Goal: Navigation & Orientation: Find specific page/section

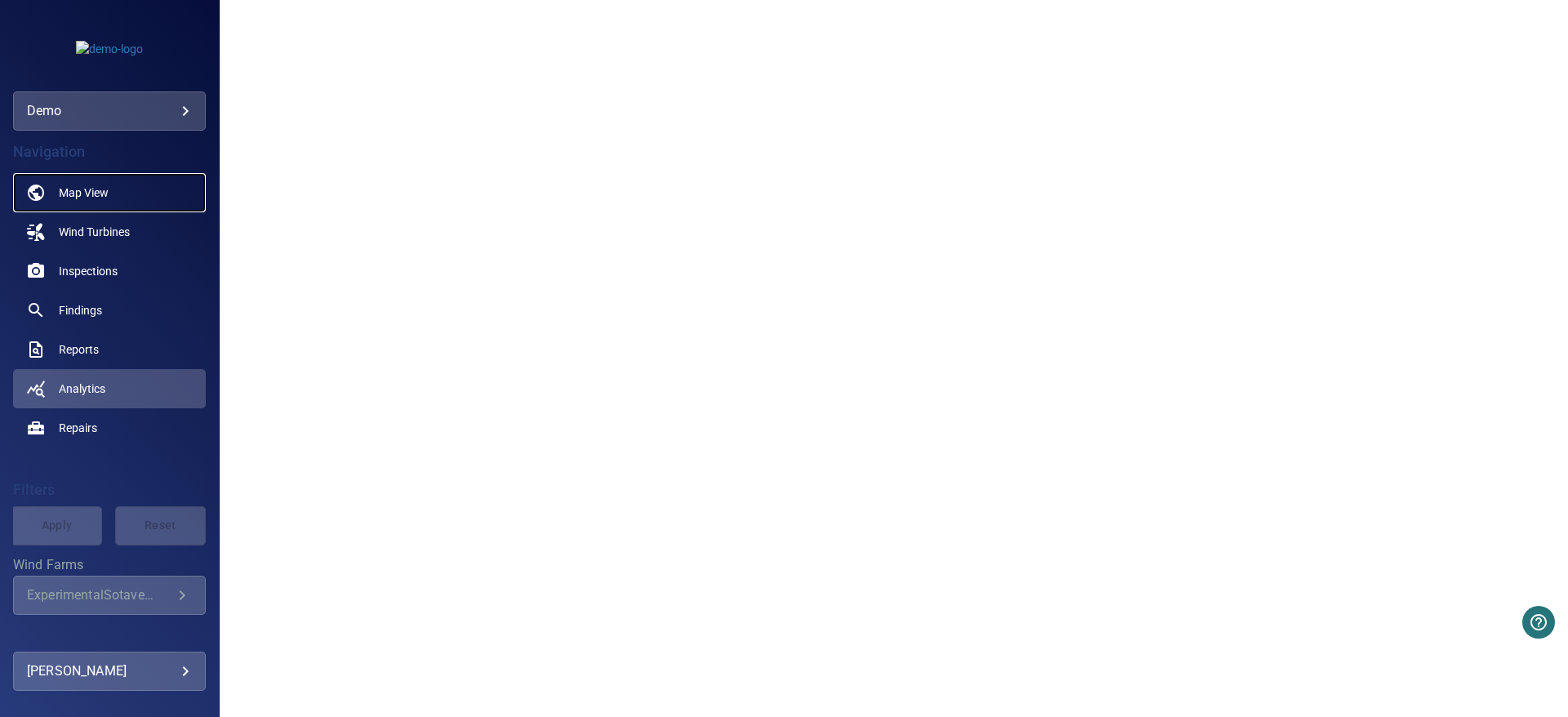
click at [78, 191] on span "Map View" at bounding box center [83, 192] width 49 height 16
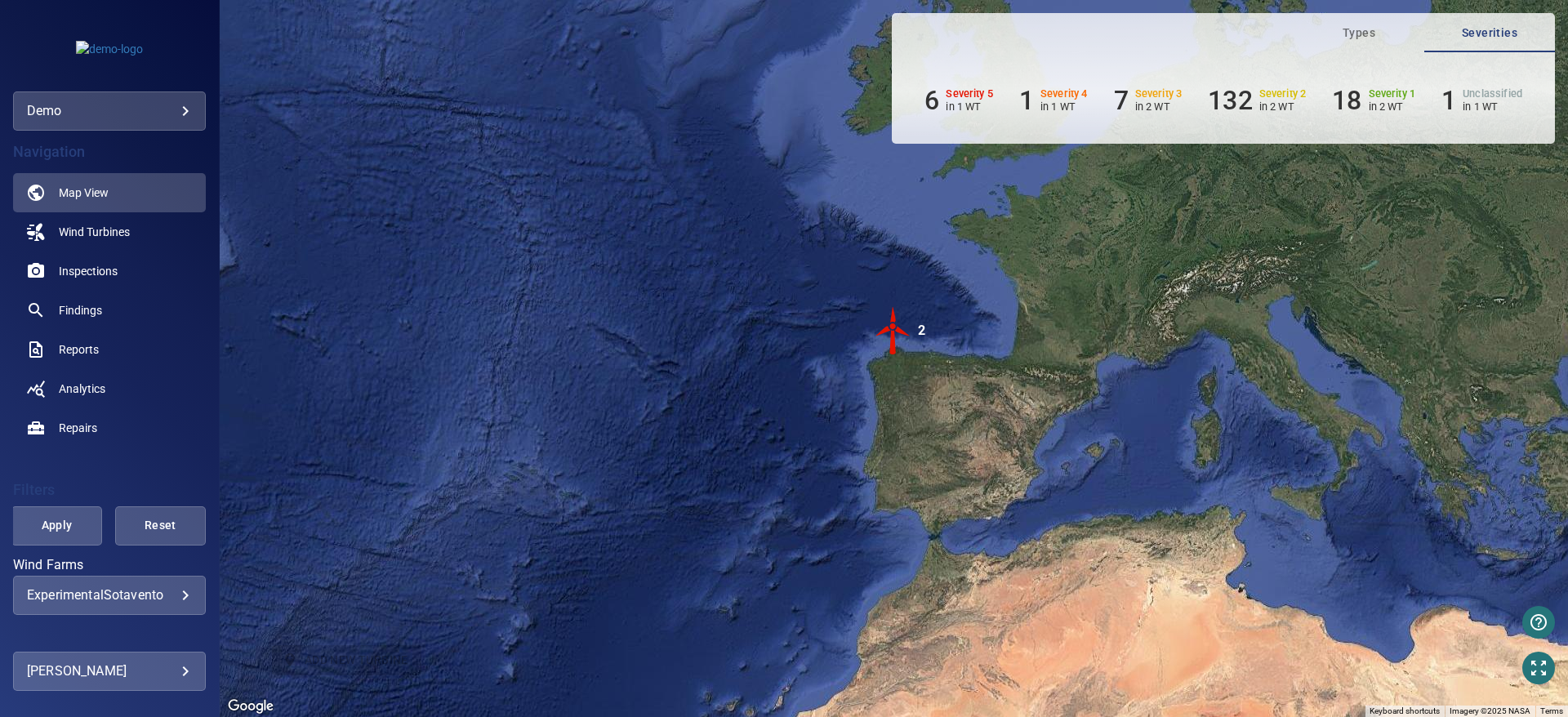
click at [895, 329] on img "2" at bounding box center [893, 331] width 49 height 49
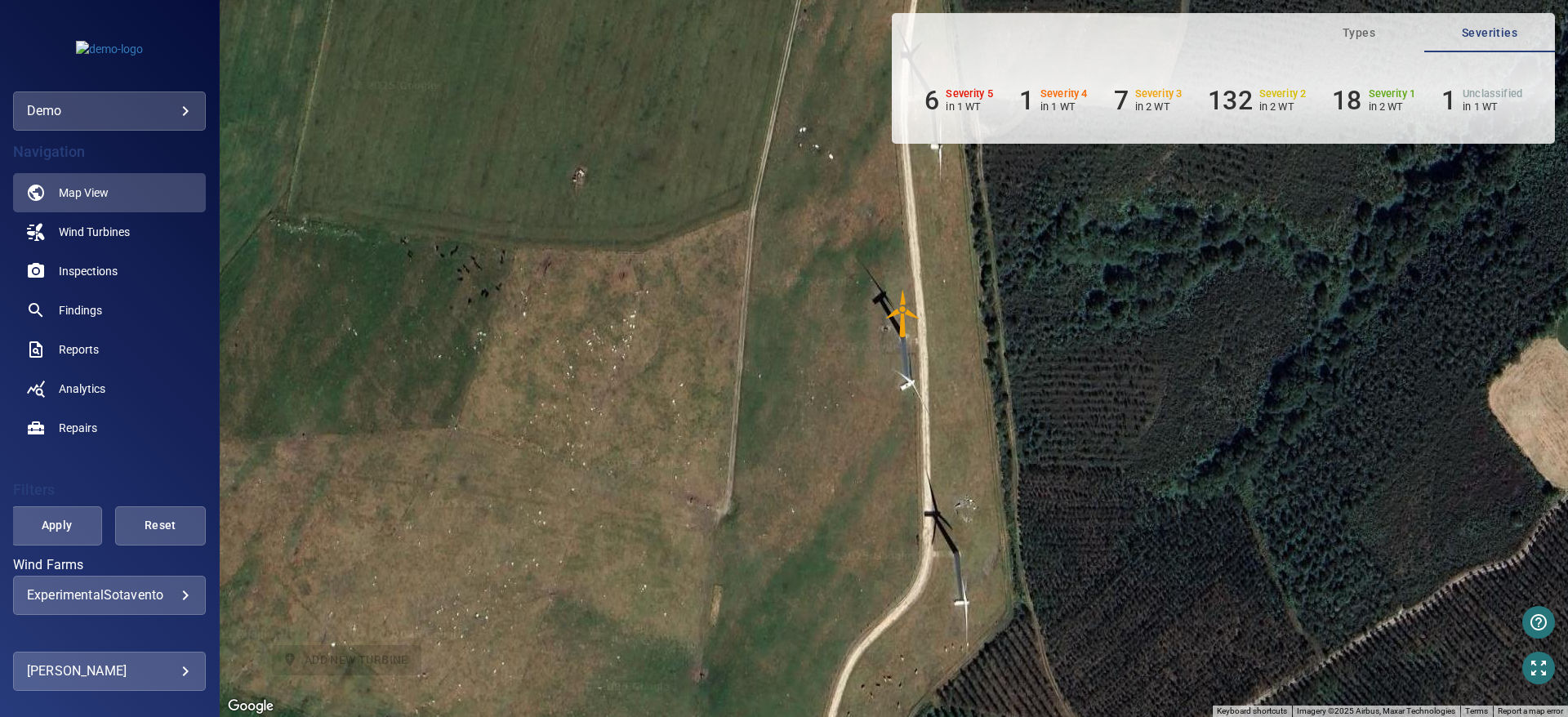
drag, startPoint x: 509, startPoint y: 525, endPoint x: 873, endPoint y: 81, distance: 574.1
click at [873, 81] on div "To navigate, press the arrow keys. To activate drag with keyboard, press Alt + …" at bounding box center [894, 358] width 1348 height 717
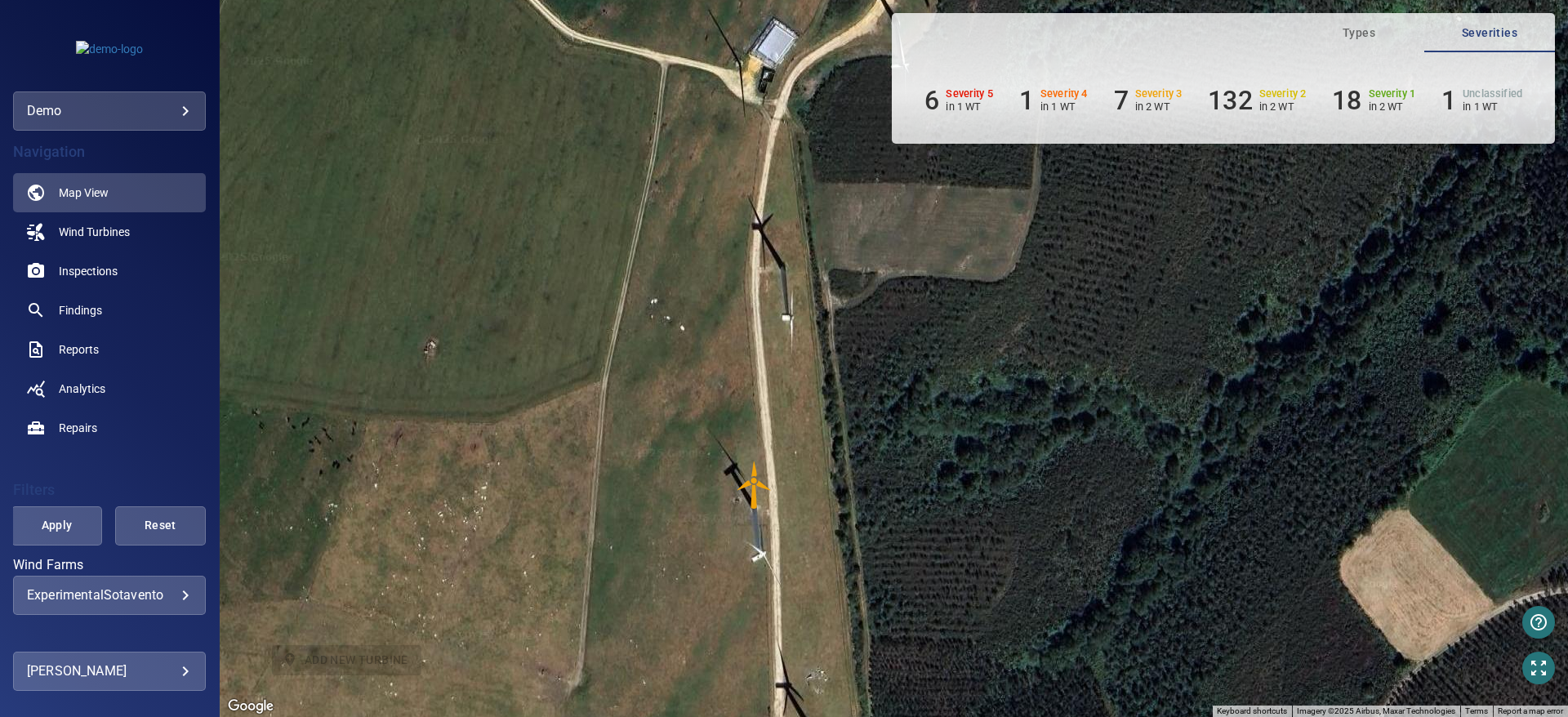
click at [753, 480] on img "AE03" at bounding box center [754, 485] width 49 height 49
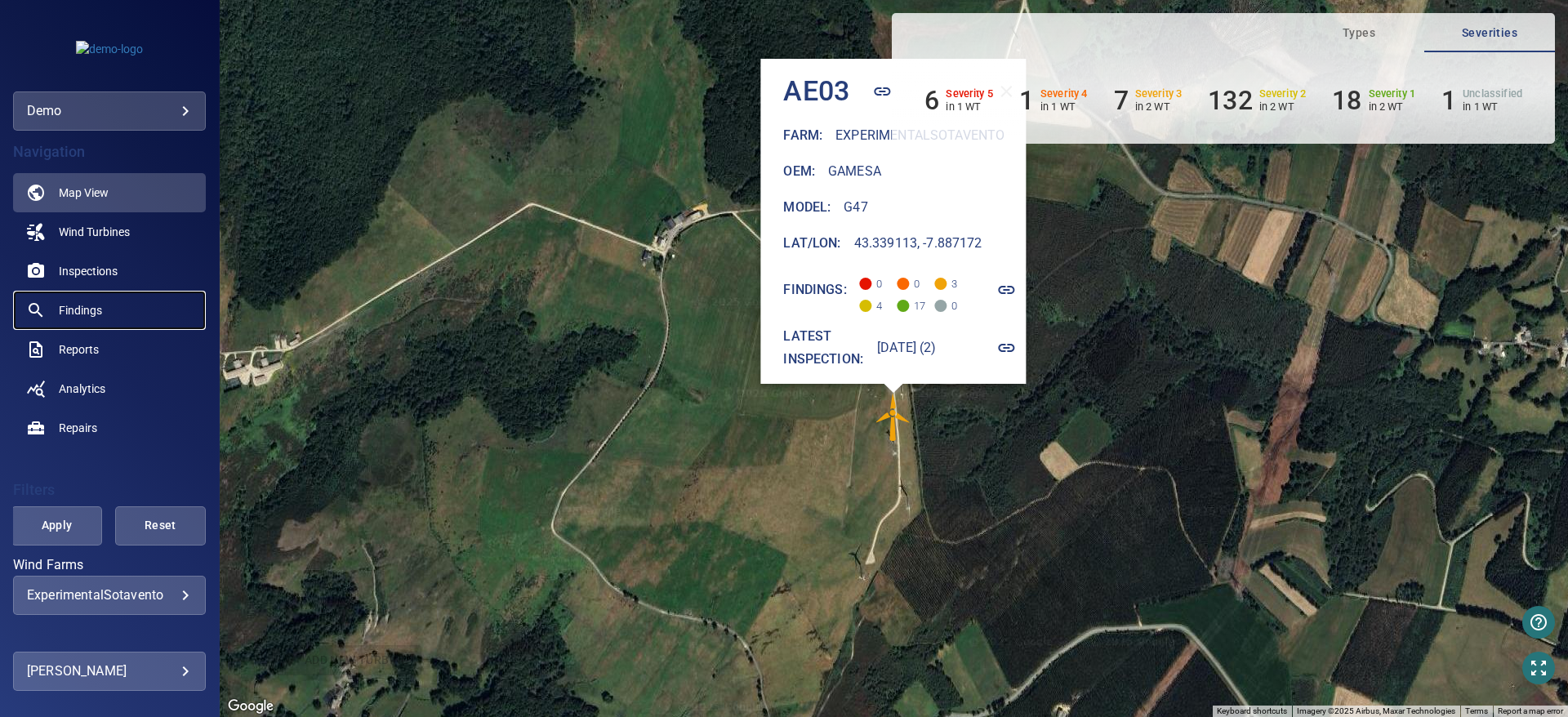
click at [88, 308] on span "Findings" at bounding box center [80, 310] width 44 height 16
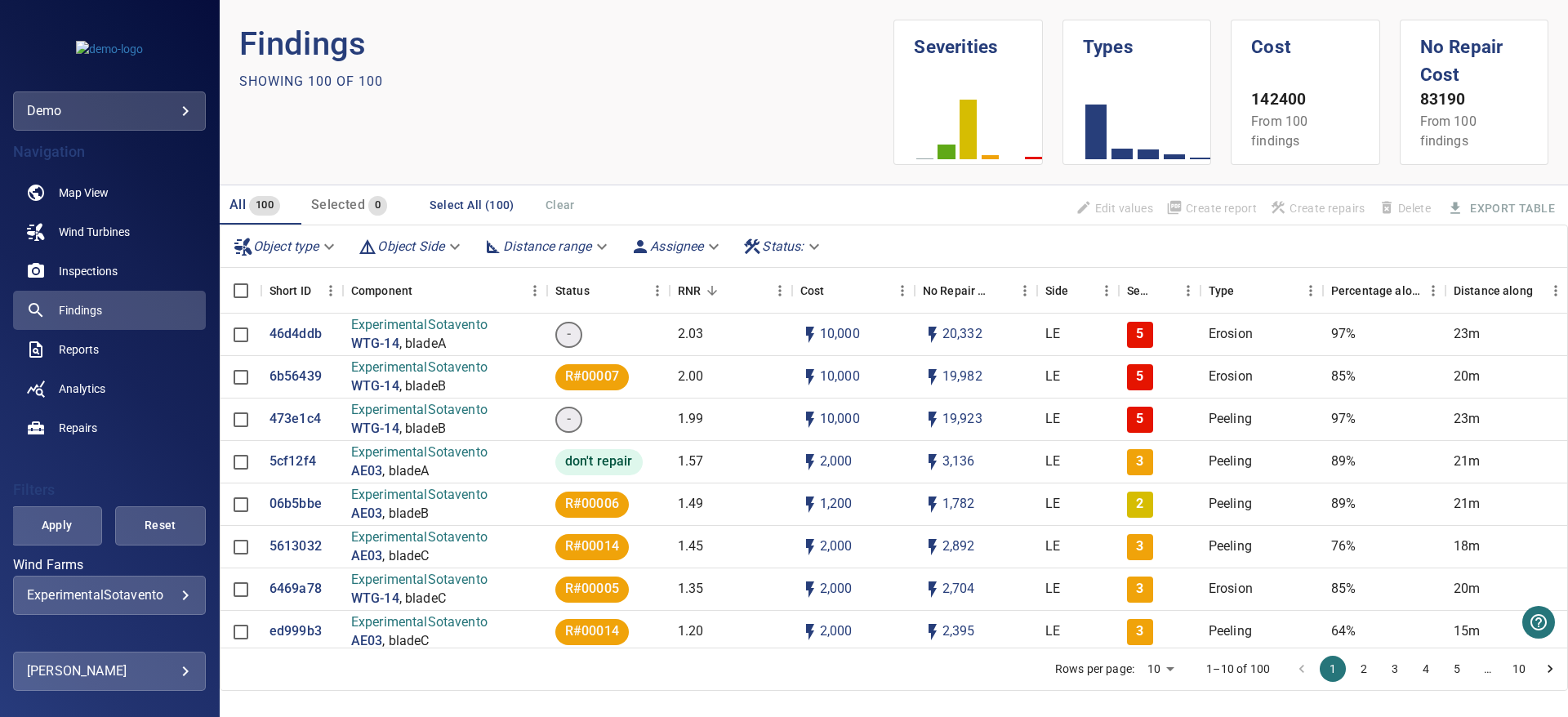
click at [811, 241] on body "**********" at bounding box center [784, 358] width 1568 height 717
click at [693, 241] on div at bounding box center [784, 358] width 1568 height 717
click at [693, 241] on body "**********" at bounding box center [784, 358] width 1568 height 717
click at [298, 332] on div at bounding box center [784, 358] width 1568 height 717
click at [298, 332] on p "46d4ddb" at bounding box center [296, 334] width 52 height 18
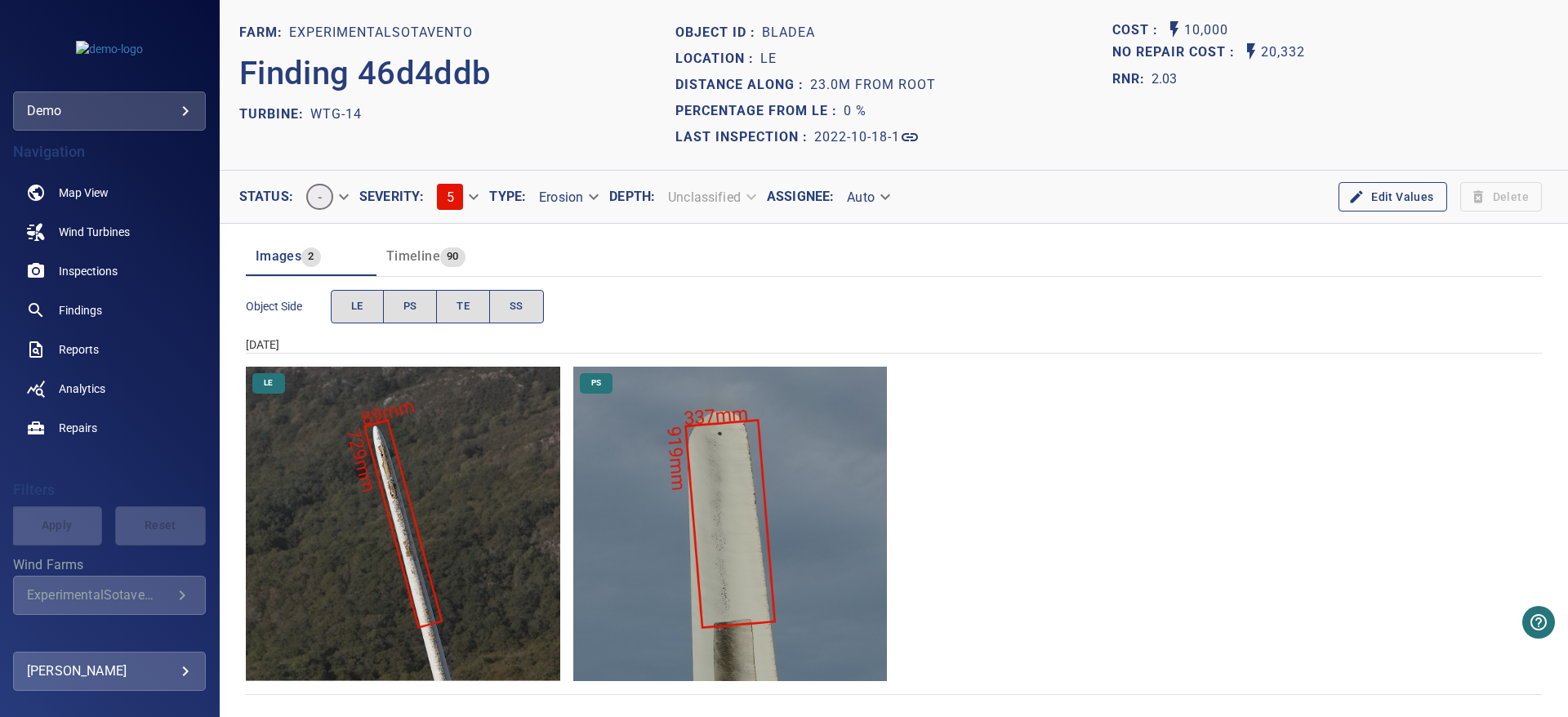
click at [700, 501] on img "ExperimentalSotavento/WTG-14/2022-10-18-1/2022-10-18-1/image72wp79.jpg" at bounding box center [730, 524] width 314 height 314
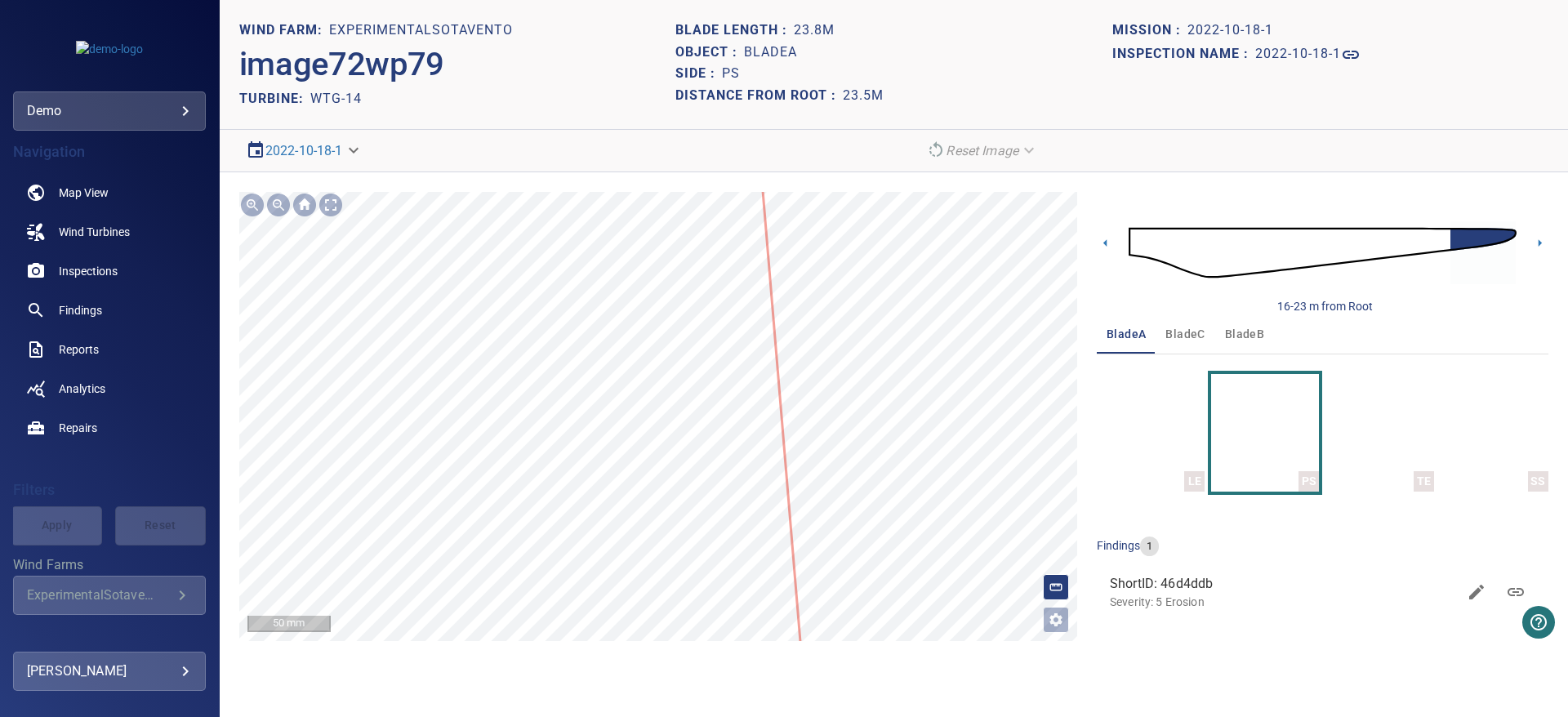
click at [744, 412] on icon at bounding box center [494, 491] width 711 height 1629
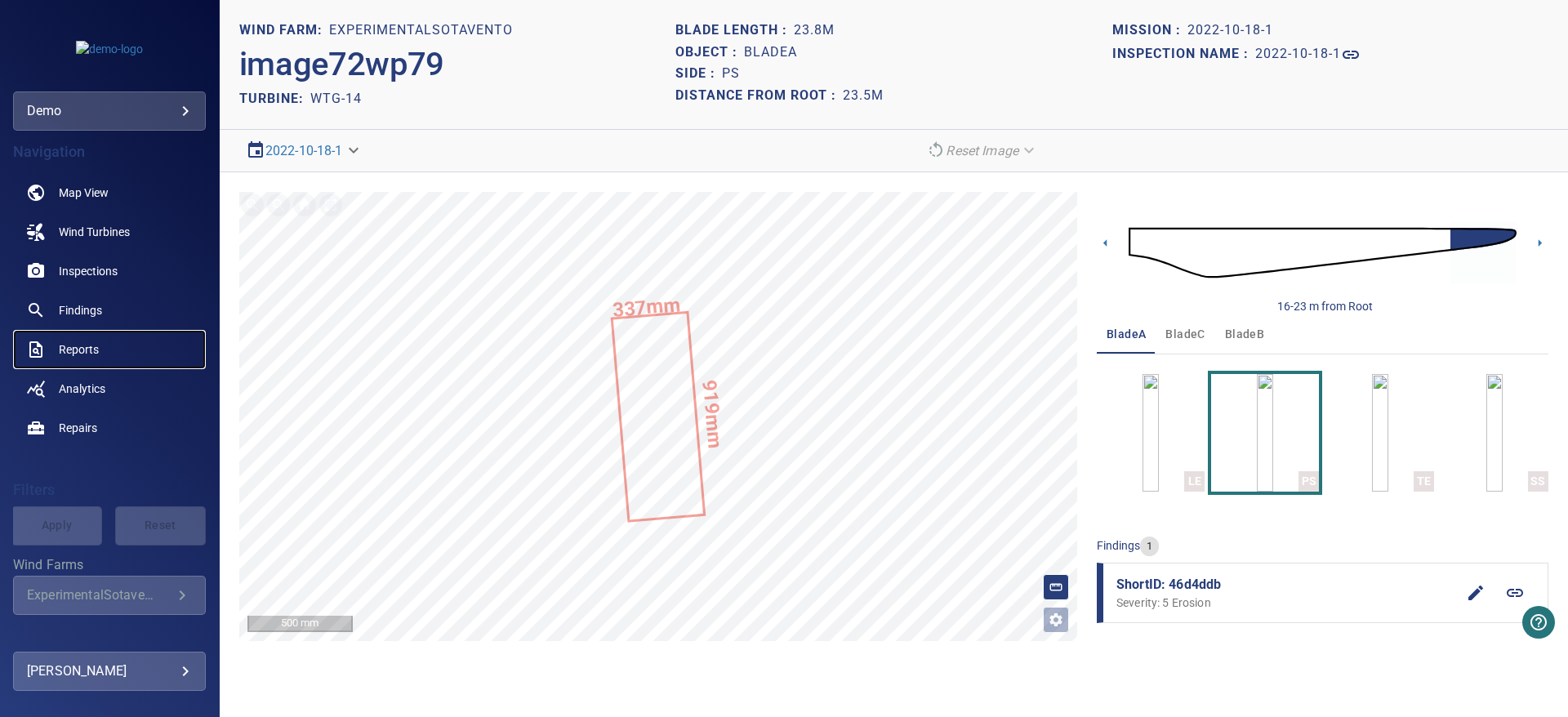
click at [69, 346] on span "Reports" at bounding box center [79, 349] width 40 height 16
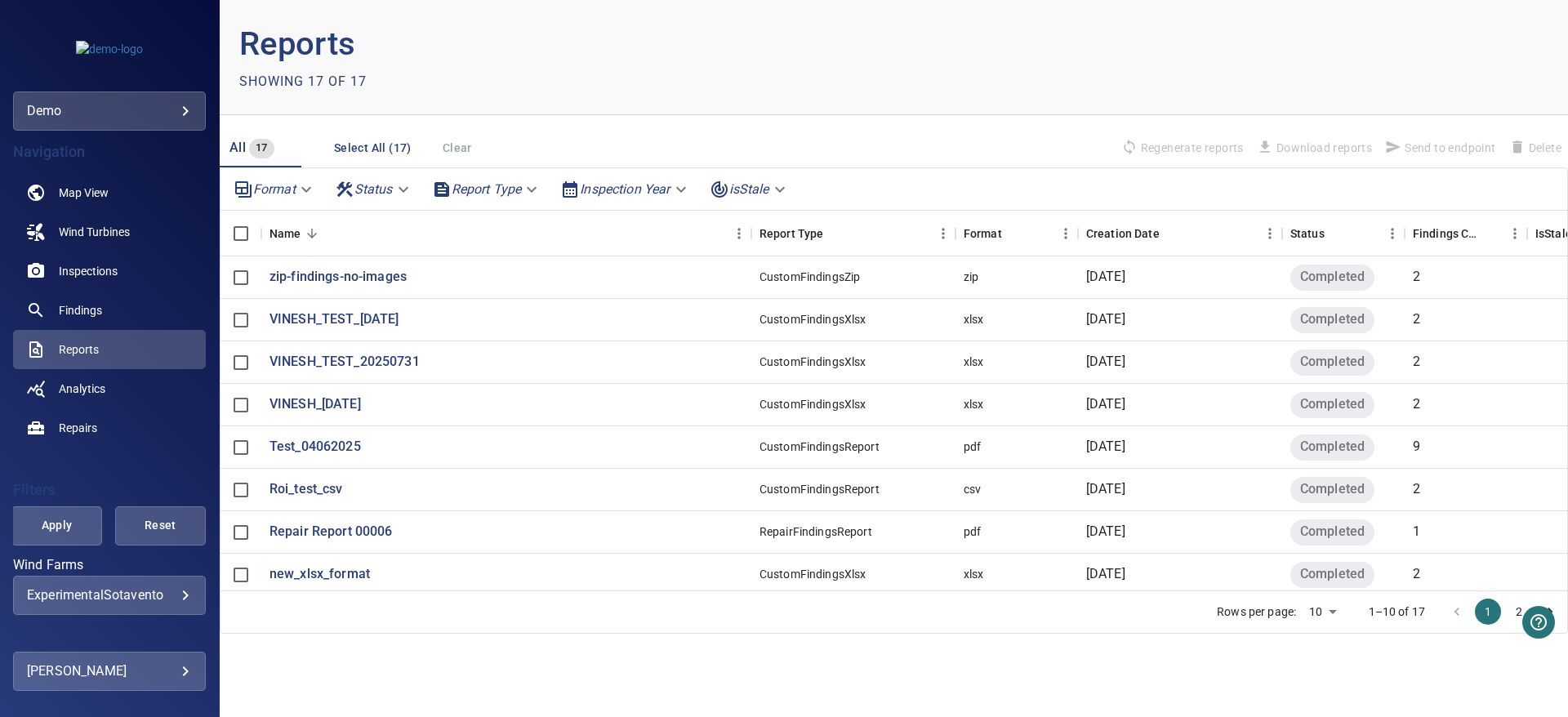
click at [528, 181] on body "**********" at bounding box center [784, 358] width 1568 height 717
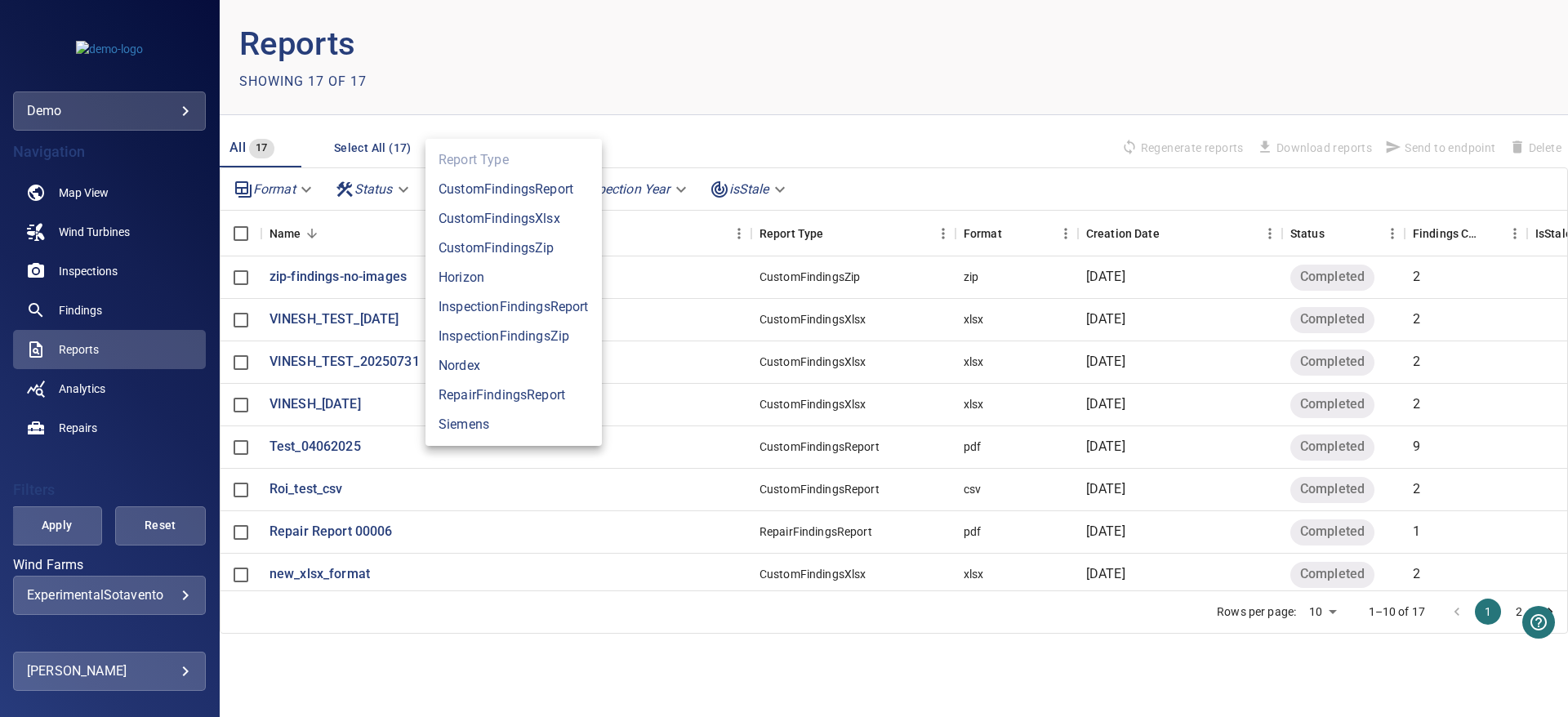
click at [846, 105] on div at bounding box center [784, 358] width 1568 height 717
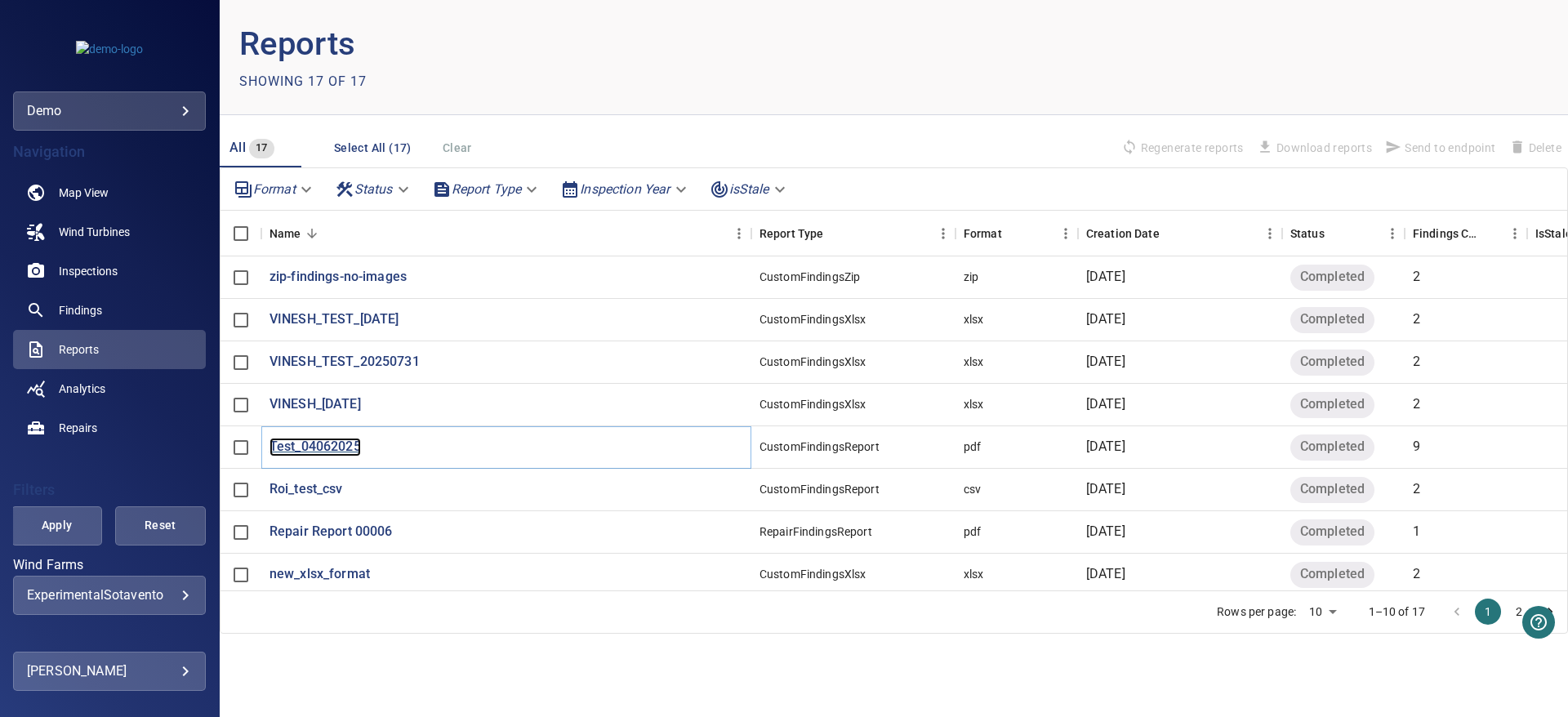
click at [318, 447] on p "Test_04062025" at bounding box center [315, 446] width 91 height 18
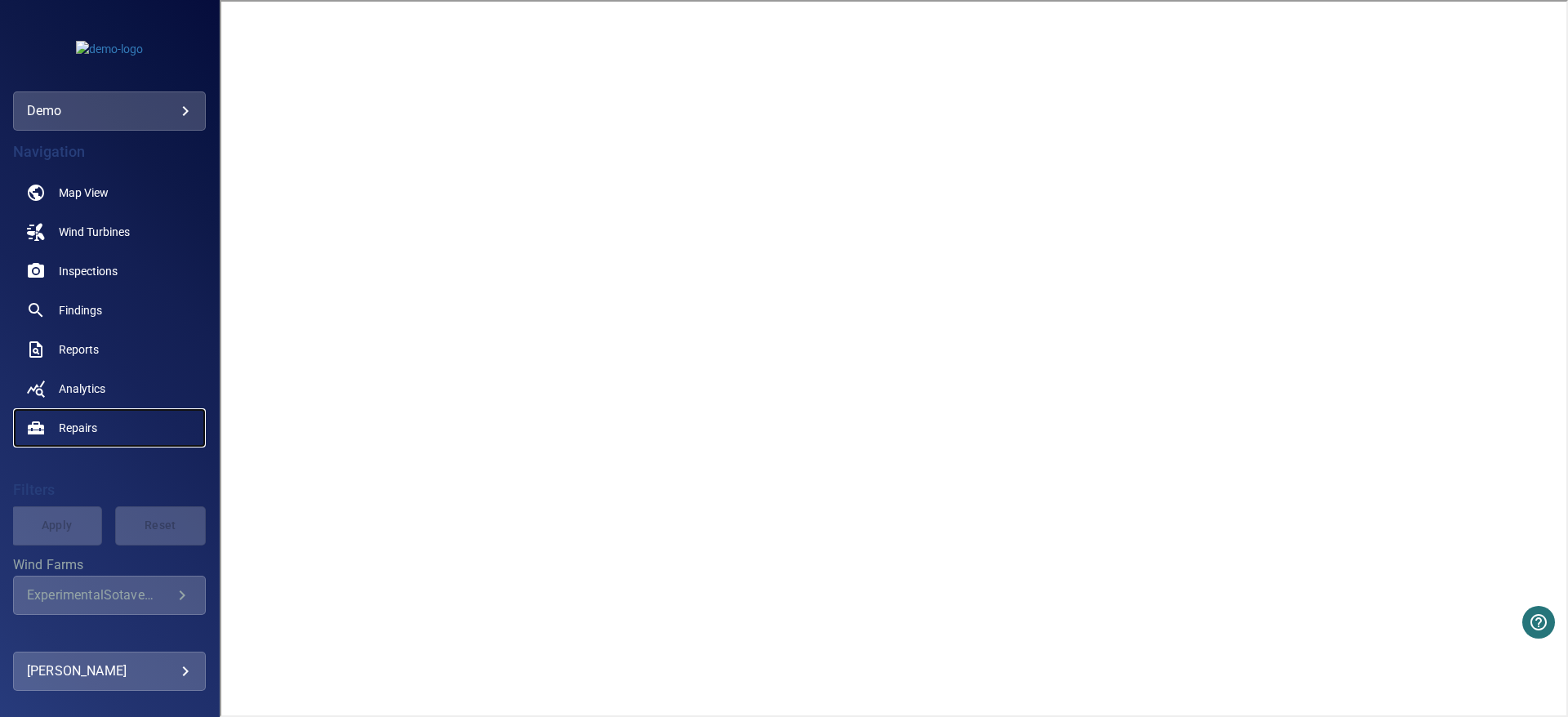
click at [86, 427] on span "Repairs" at bounding box center [79, 428] width 39 height 16
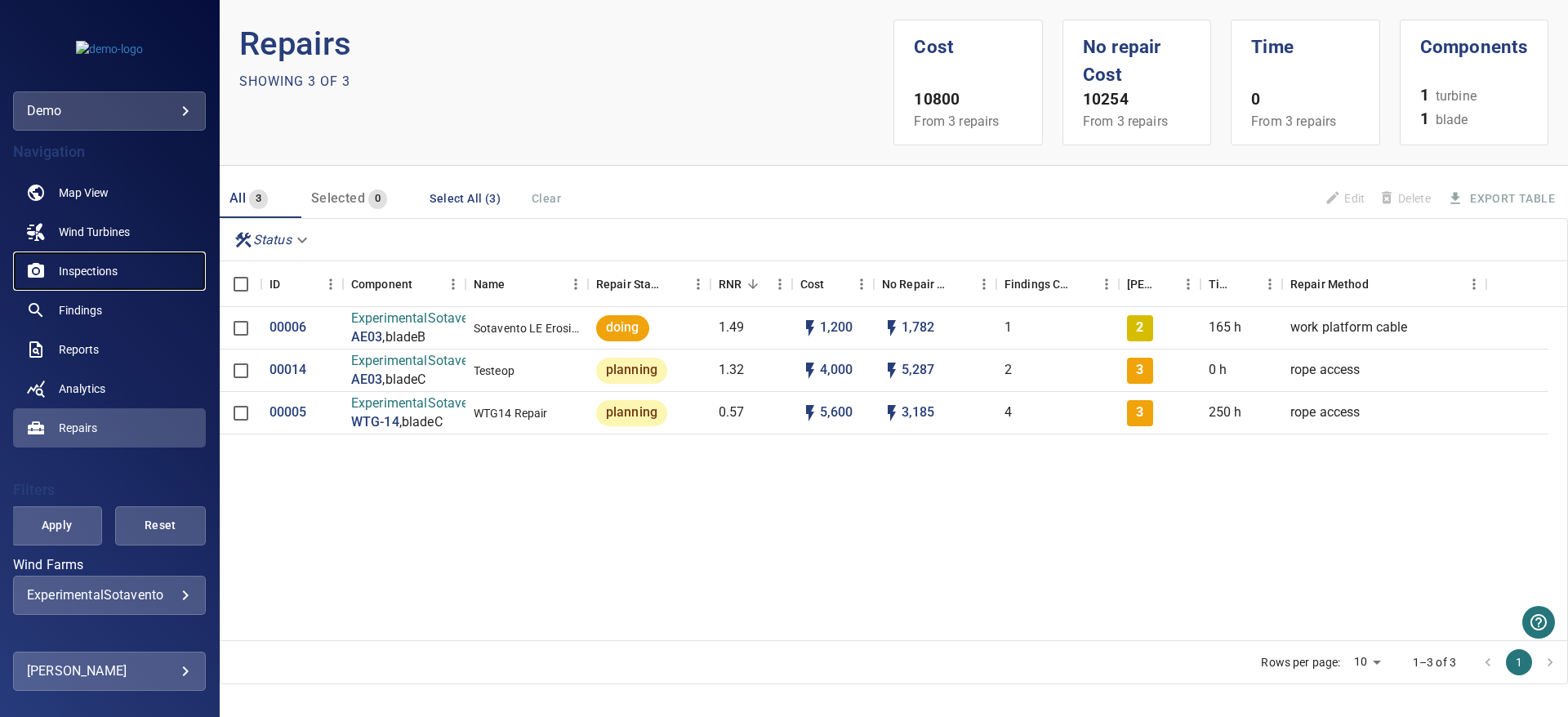
click at [85, 264] on span "Inspections" at bounding box center [88, 271] width 59 height 16
